Goal: Find specific page/section: Find specific page/section

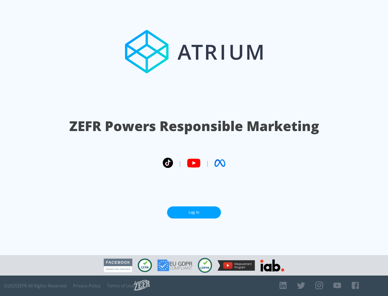
click at [194, 212] on link "Log In" at bounding box center [194, 213] width 54 height 12
